Goal: Submit feedback/report problem: Submit feedback/report problem

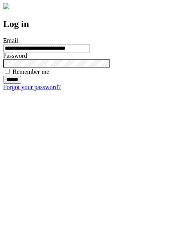
type input "**********"
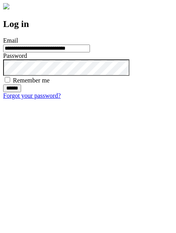
click at [21, 92] on input "******" at bounding box center [12, 88] width 18 height 8
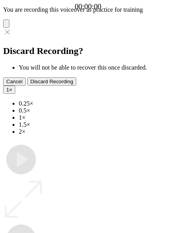
type input "**********"
